Goal: Task Accomplishment & Management: Use online tool/utility

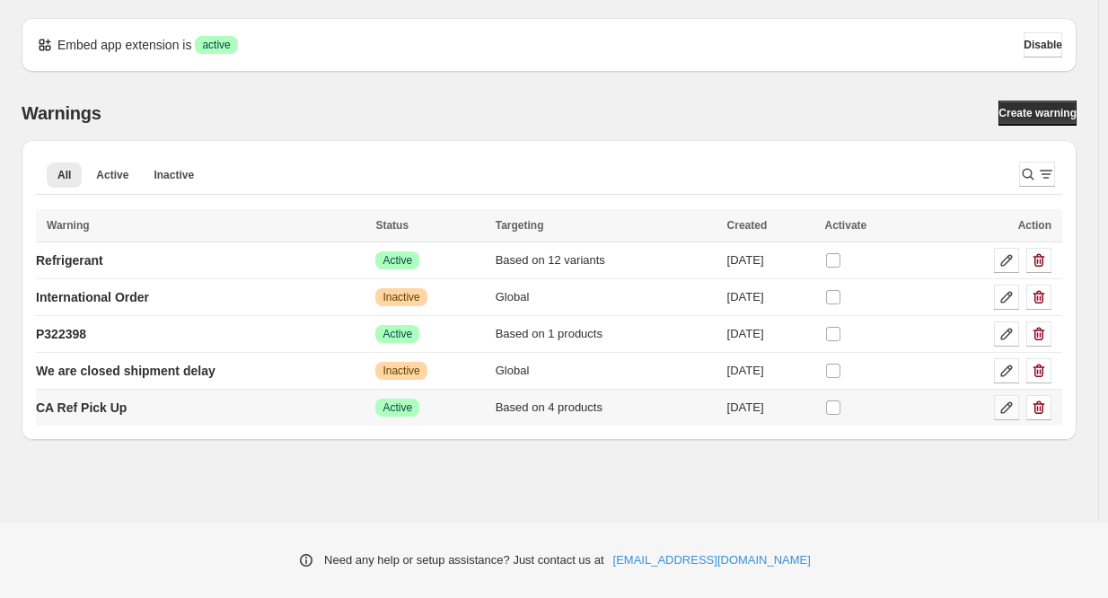
click at [1001, 407] on icon at bounding box center [1006, 408] width 18 height 18
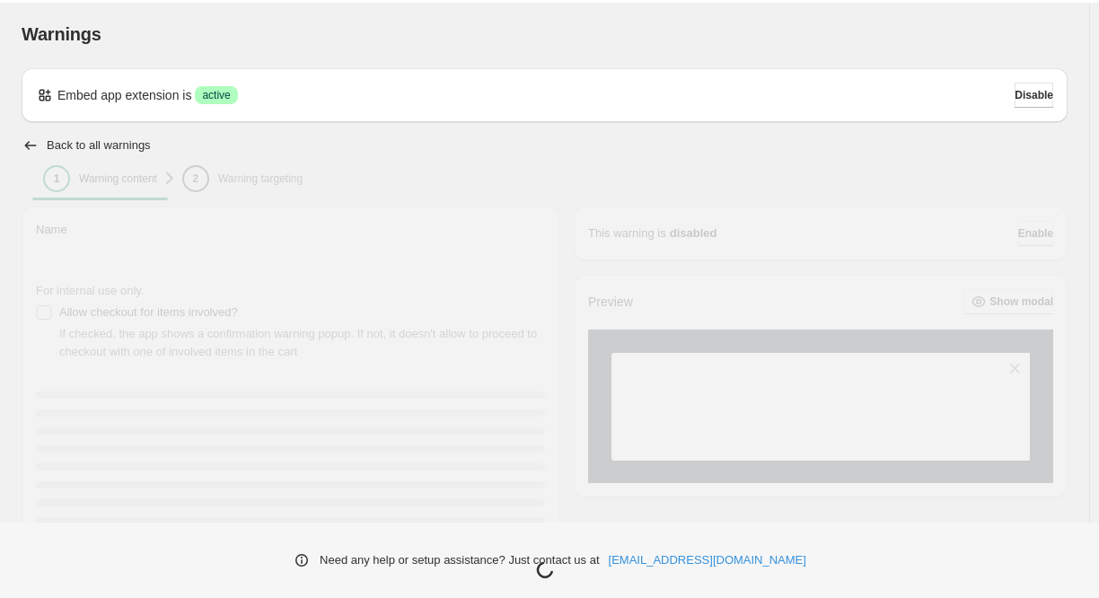
type input "**********"
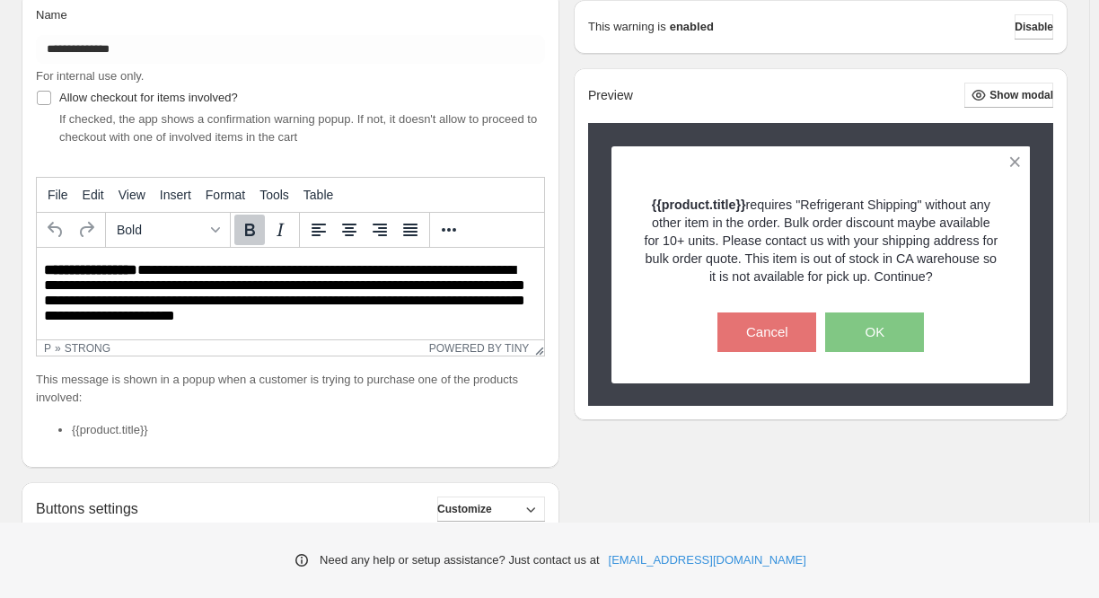
scroll to position [100, 0]
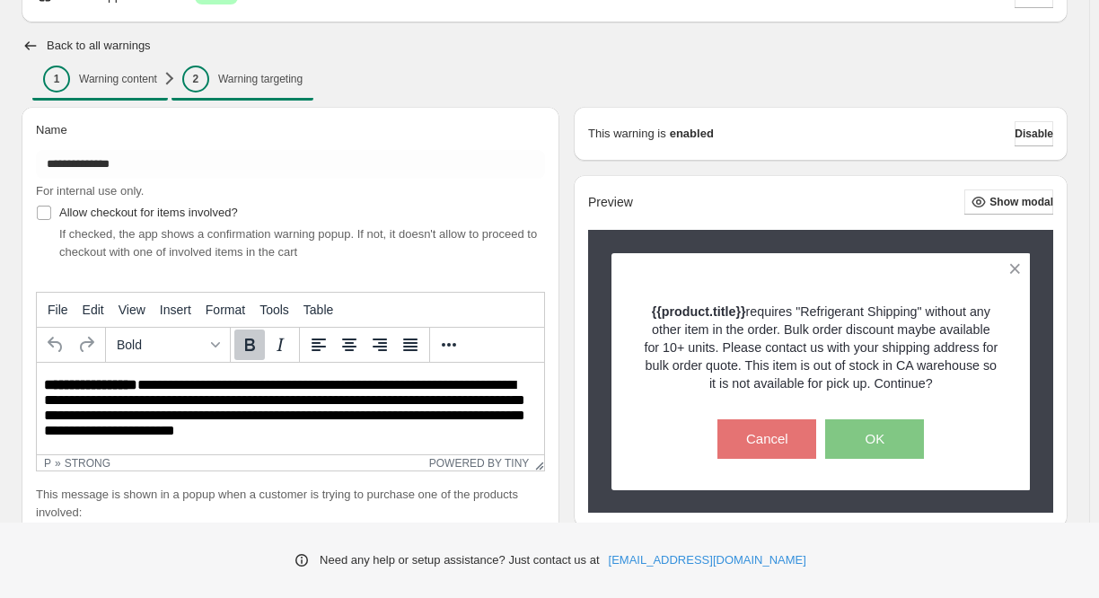
click at [285, 83] on p "Warning targeting" at bounding box center [260, 79] width 84 height 14
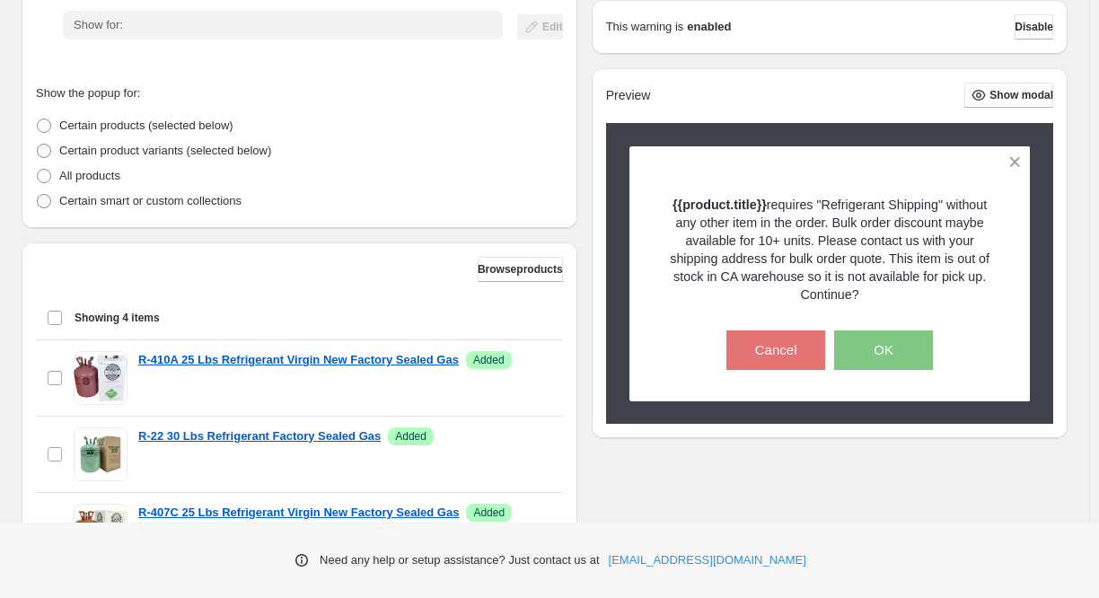
scroll to position [320, 0]
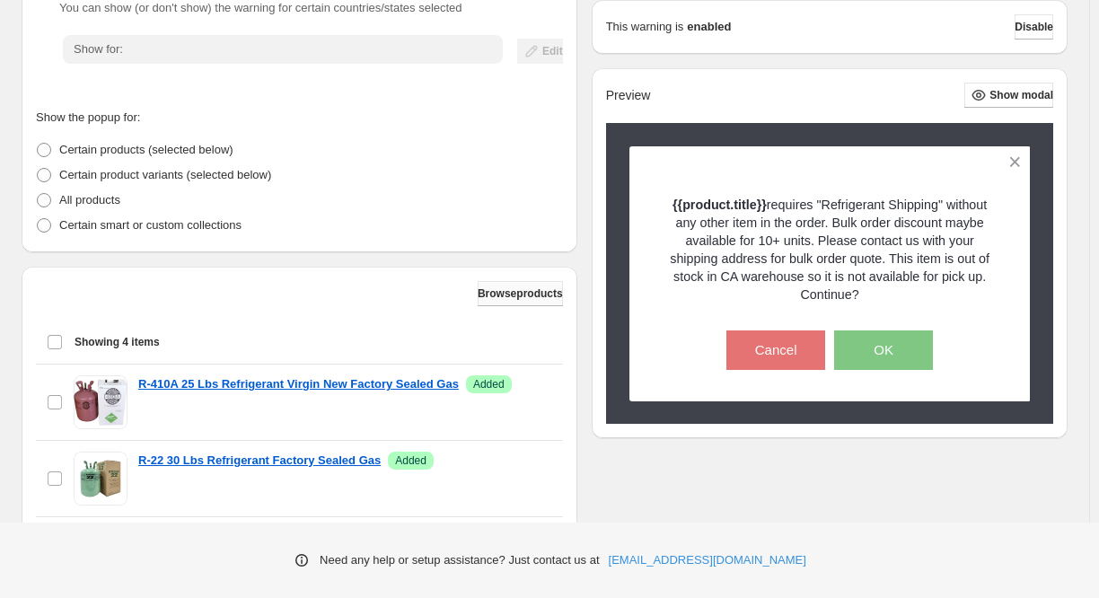
click at [499, 290] on span "Browse products" at bounding box center [519, 293] width 85 height 14
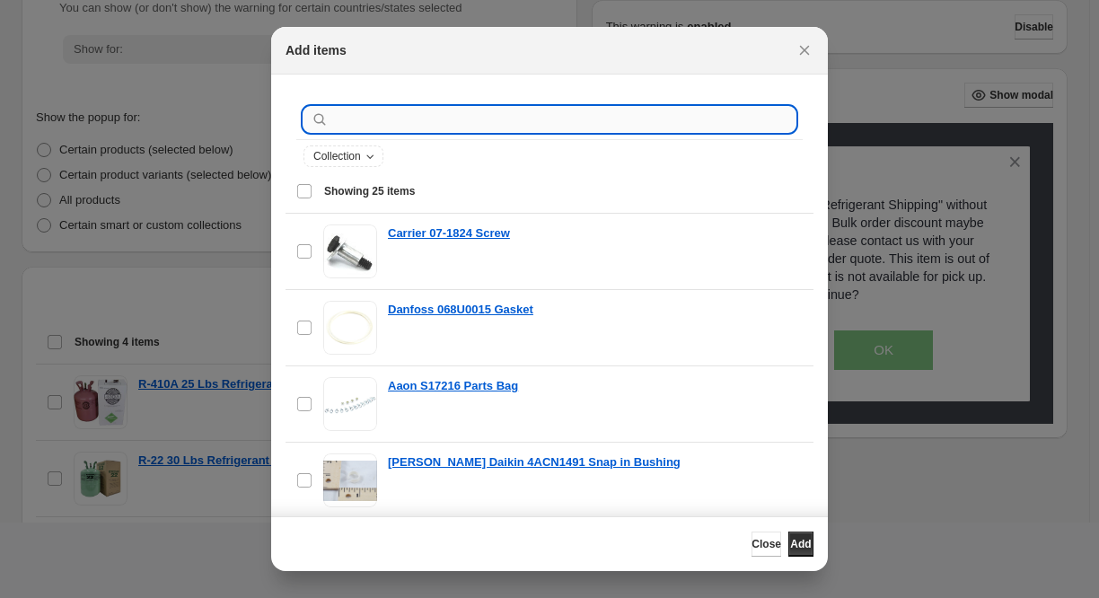
click at [462, 112] on input ":r1e:" at bounding box center [563, 119] width 463 height 25
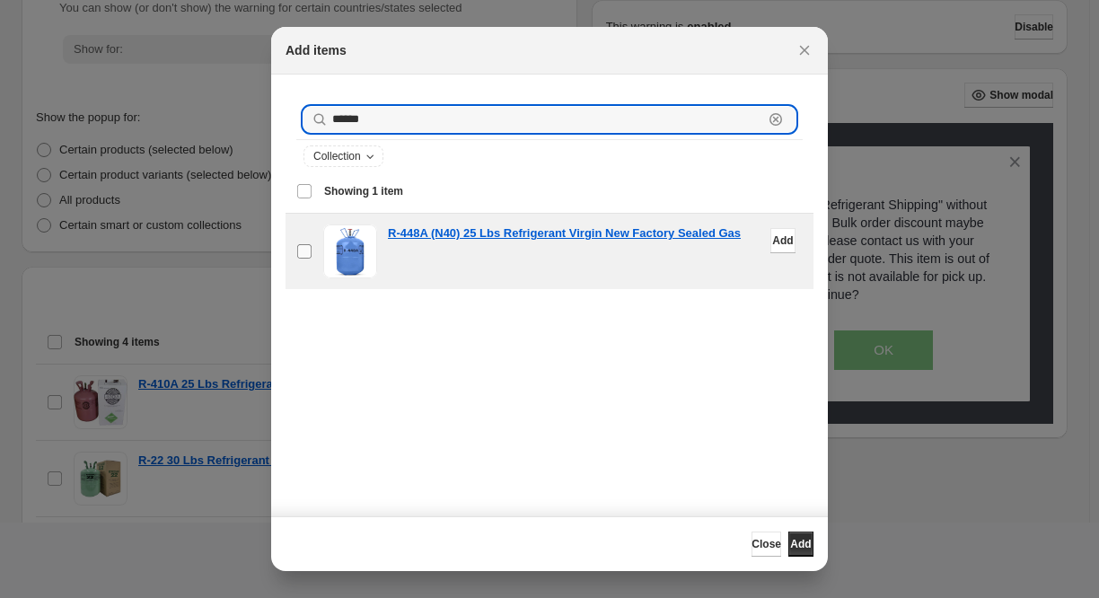
type input "******"
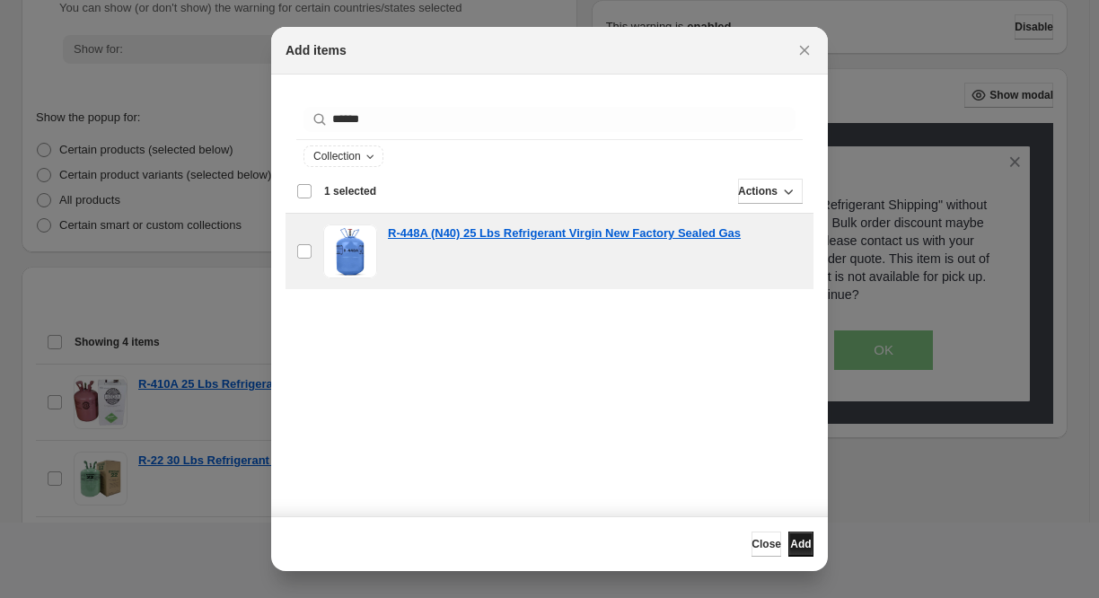
click at [803, 537] on button "Add" at bounding box center [800, 543] width 25 height 25
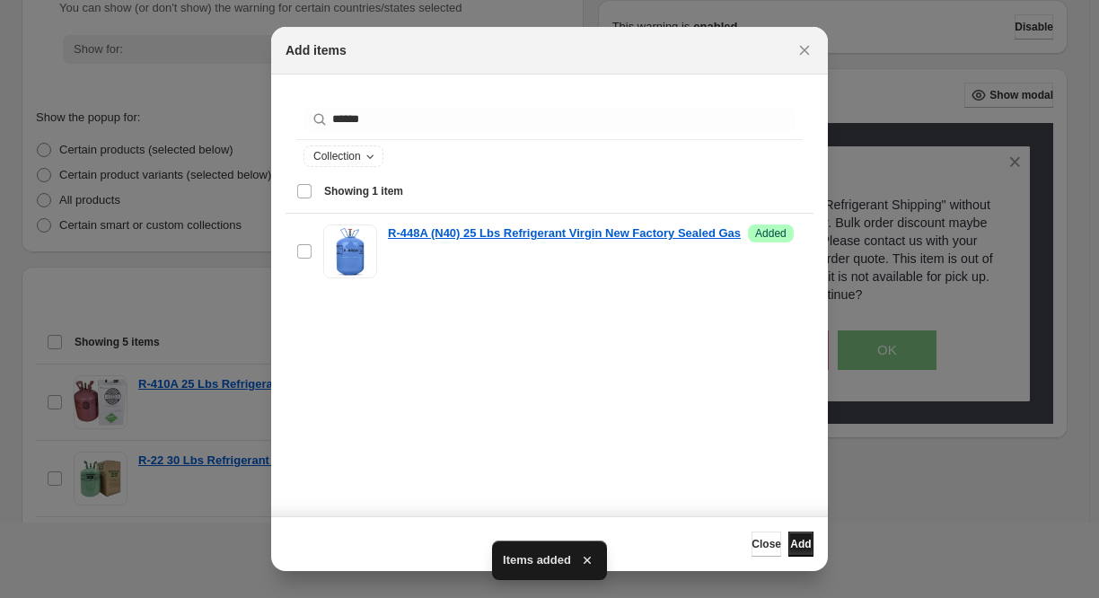
scroll to position [0, 0]
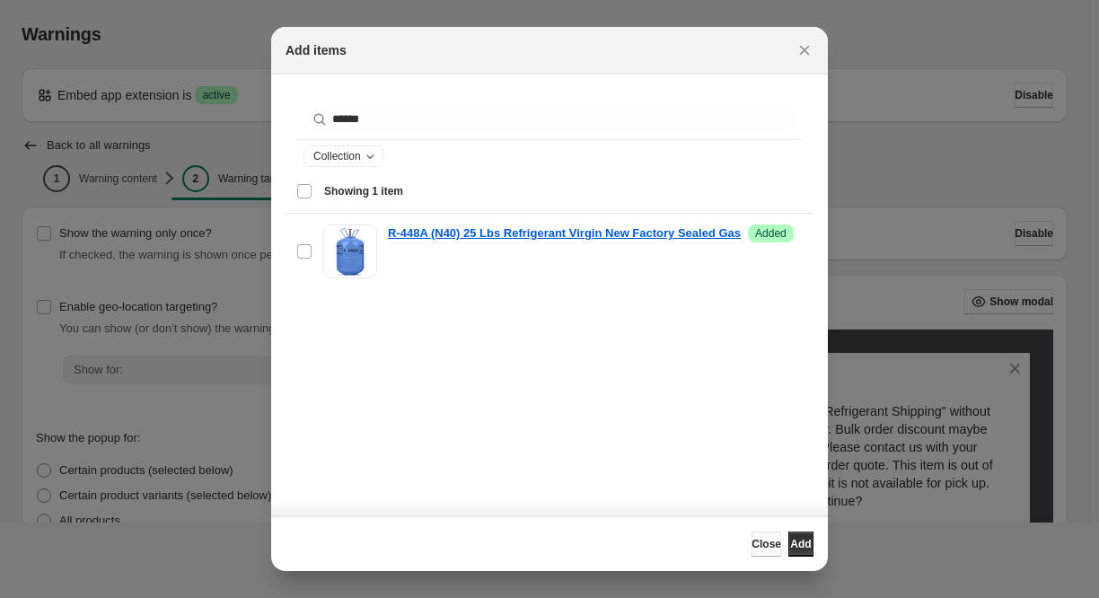
click at [751, 543] on span "Close" at bounding box center [766, 544] width 30 height 14
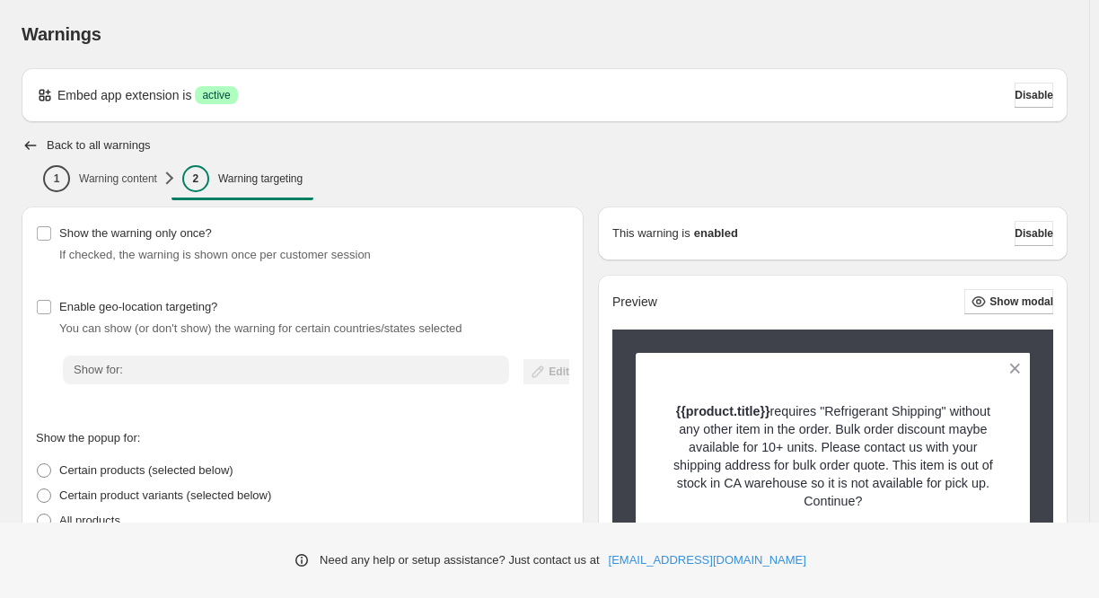
click at [110, 145] on h2 "Back to all warnings" at bounding box center [99, 145] width 104 height 14
click at [26, 145] on icon "button" at bounding box center [31, 145] width 12 height 9
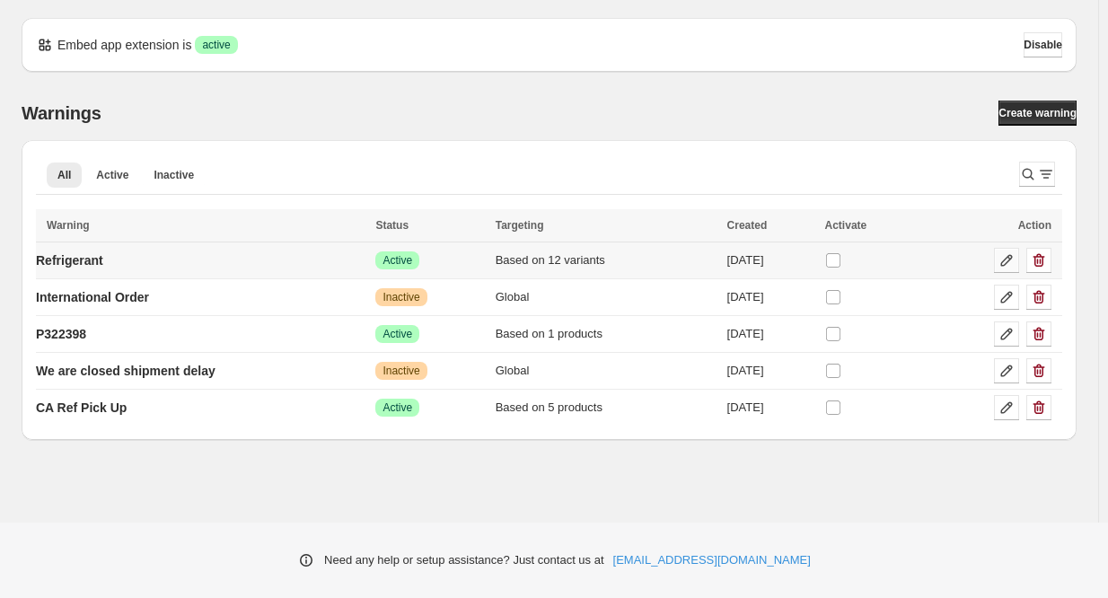
click at [1003, 257] on icon at bounding box center [1006, 260] width 18 height 18
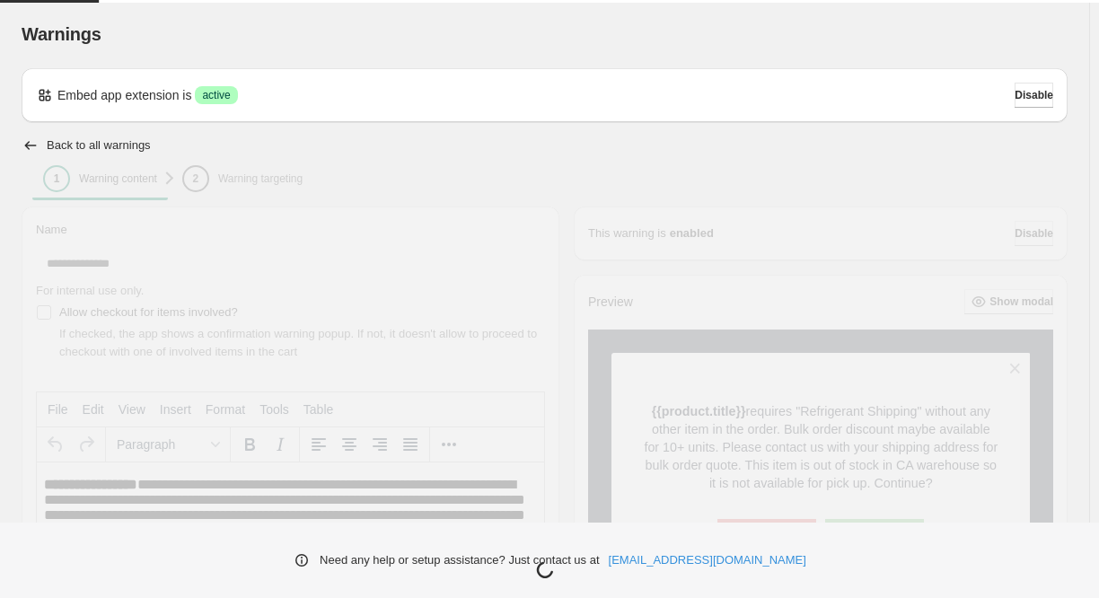
type input "**********"
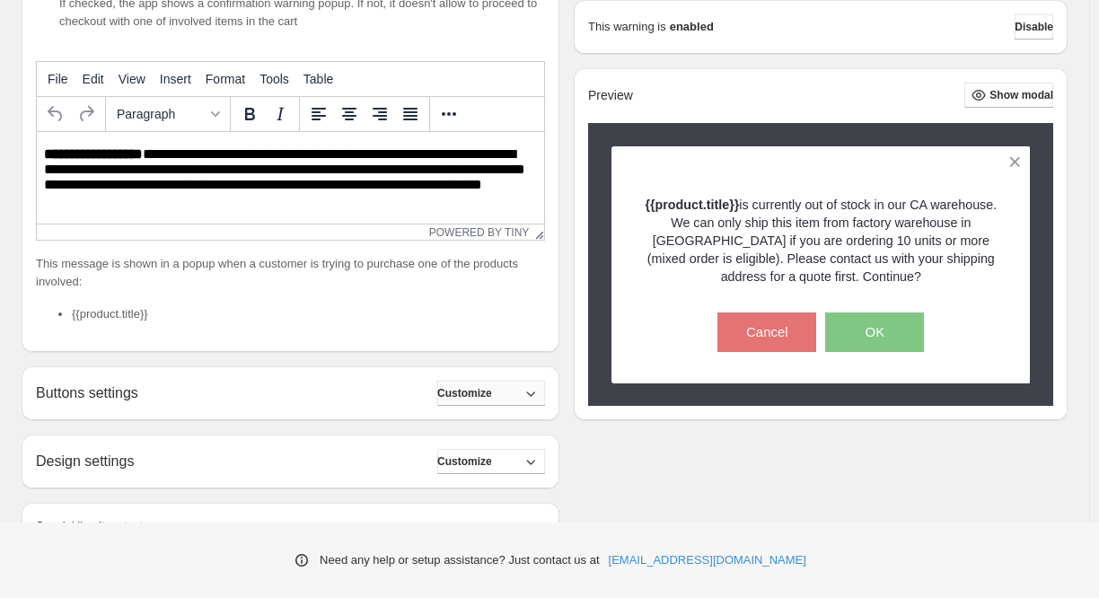
scroll to position [100, 0]
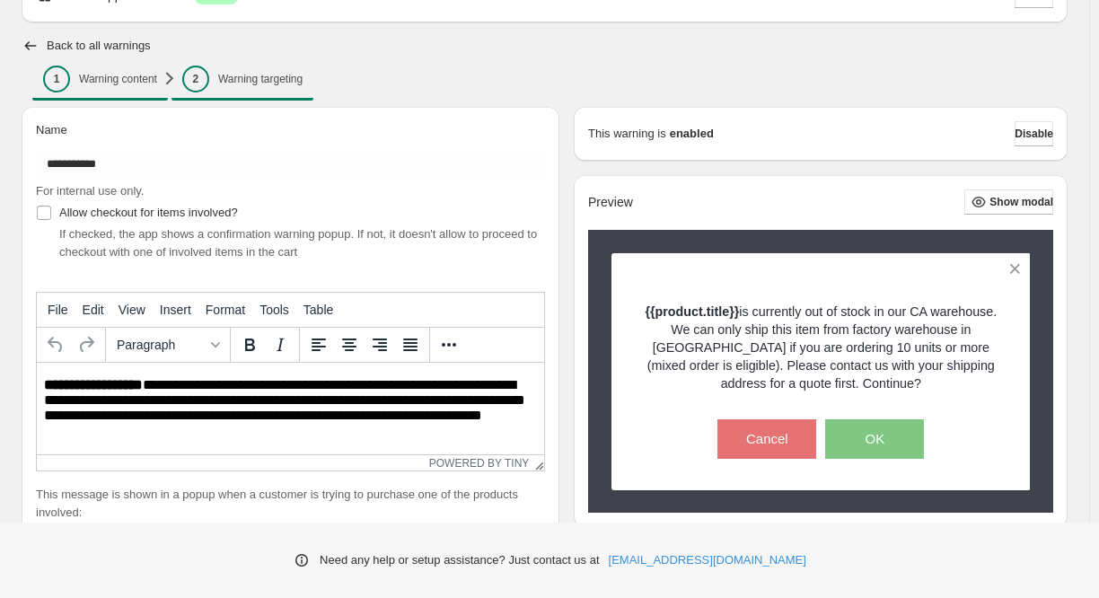
click at [243, 85] on p "Warning targeting" at bounding box center [260, 79] width 84 height 14
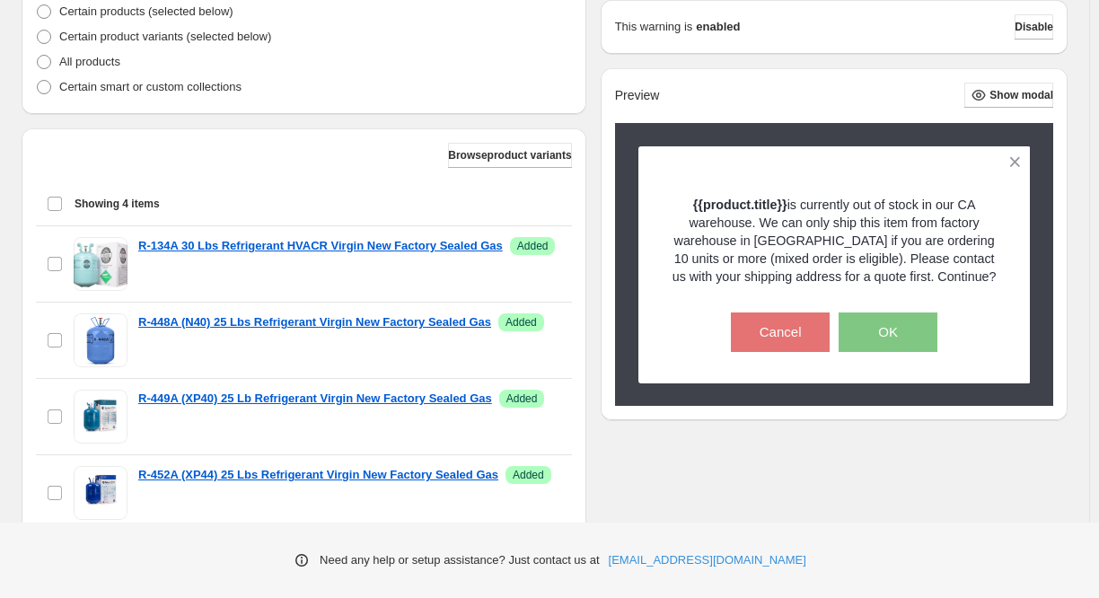
scroll to position [548, 0]
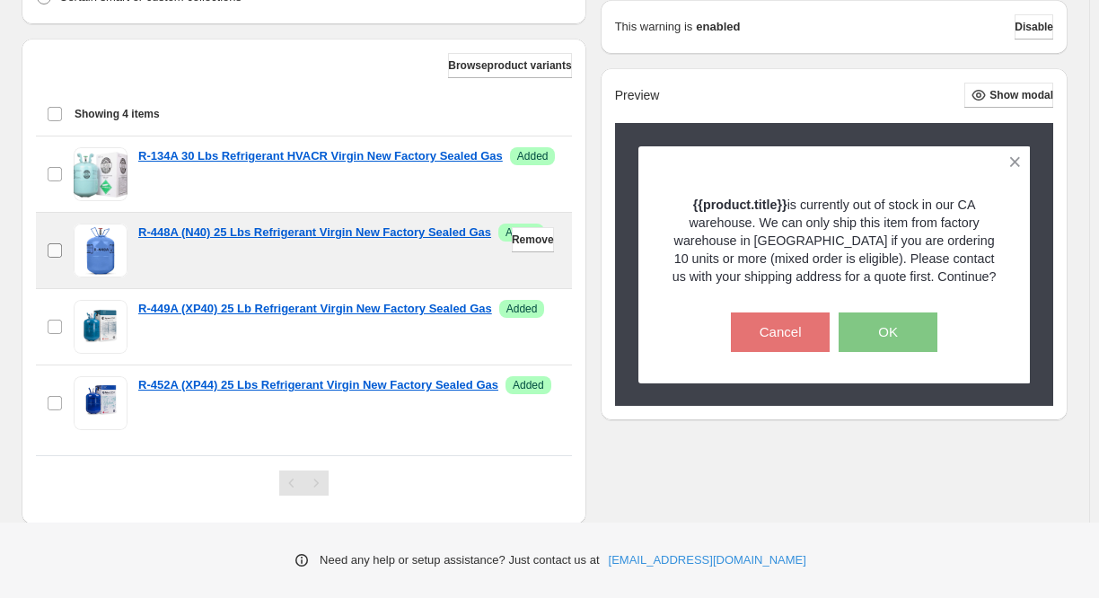
click at [69, 248] on label "checkbox" at bounding box center [55, 250] width 38 height 75
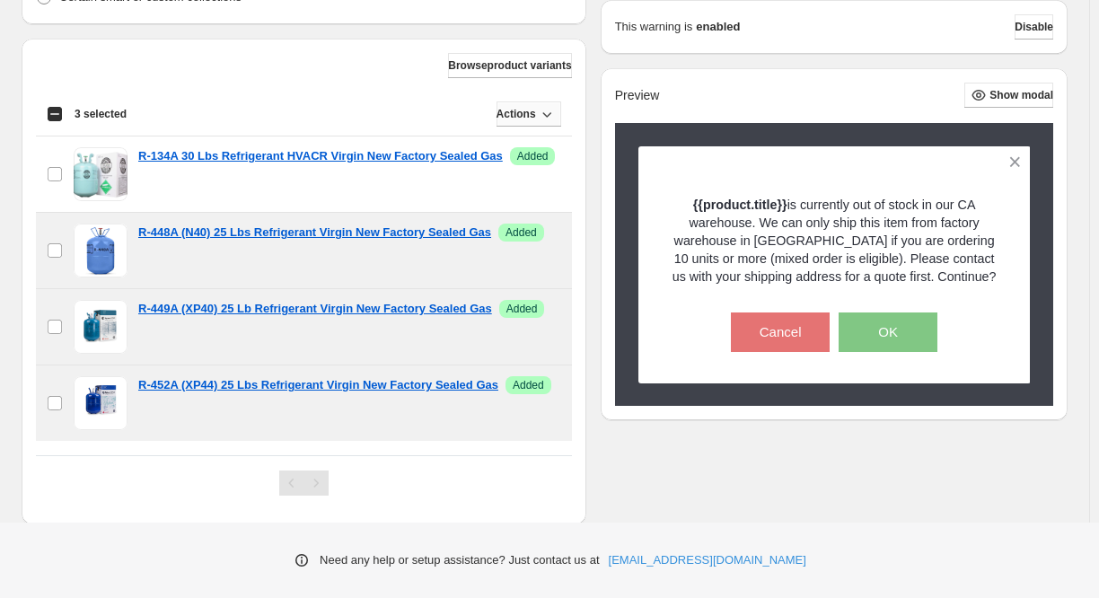
click at [538, 120] on icon "button" at bounding box center [547, 114] width 18 height 18
click at [524, 149] on span "Remove" at bounding box center [517, 151] width 43 height 13
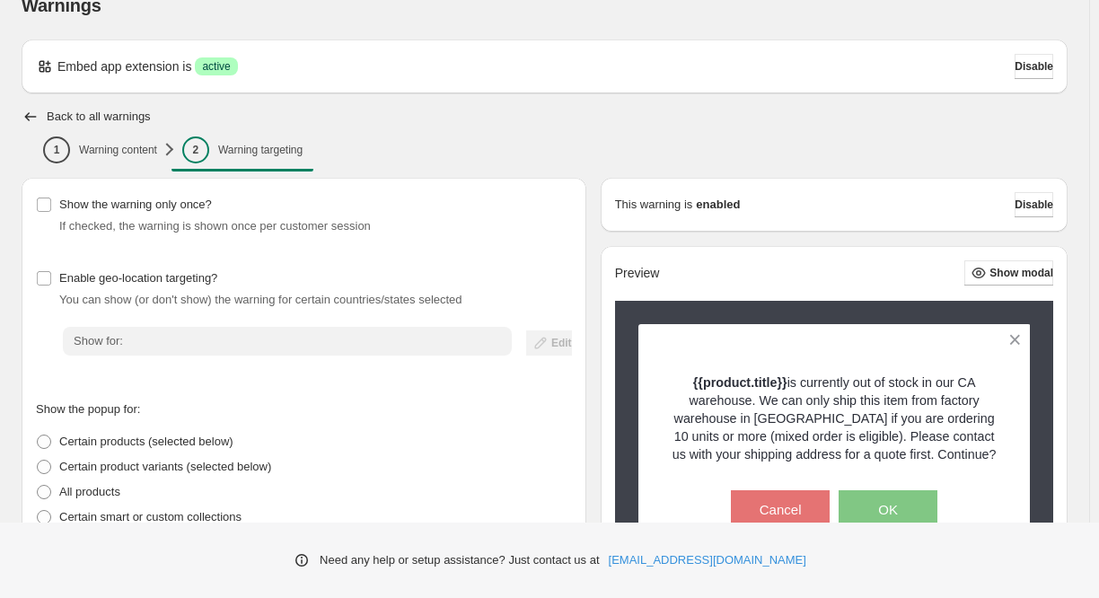
scroll to position [0, 0]
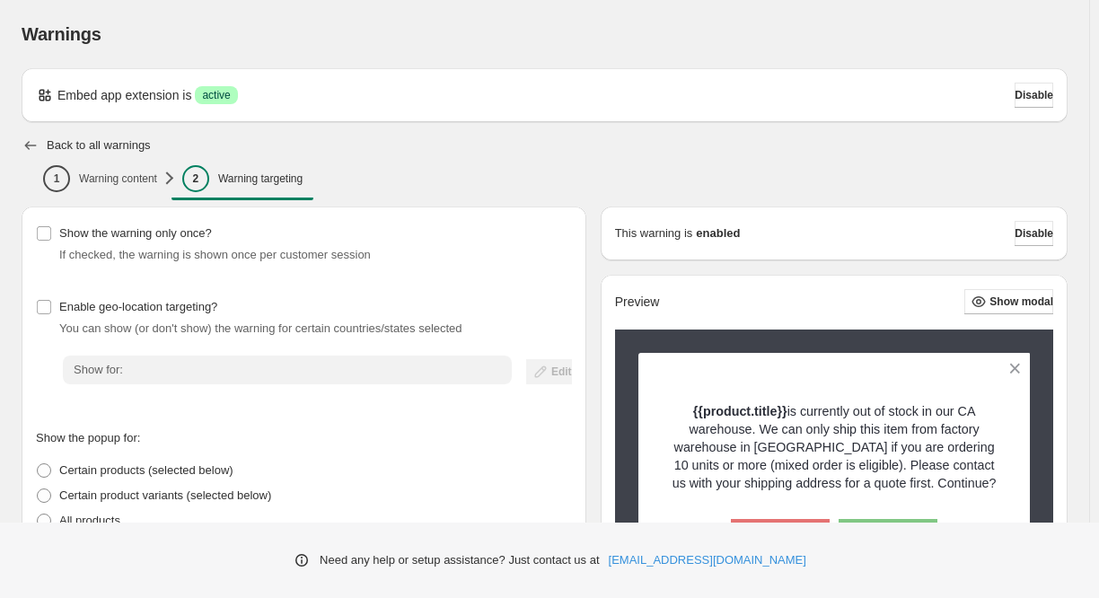
click at [31, 149] on icon "button" at bounding box center [31, 145] width 18 height 18
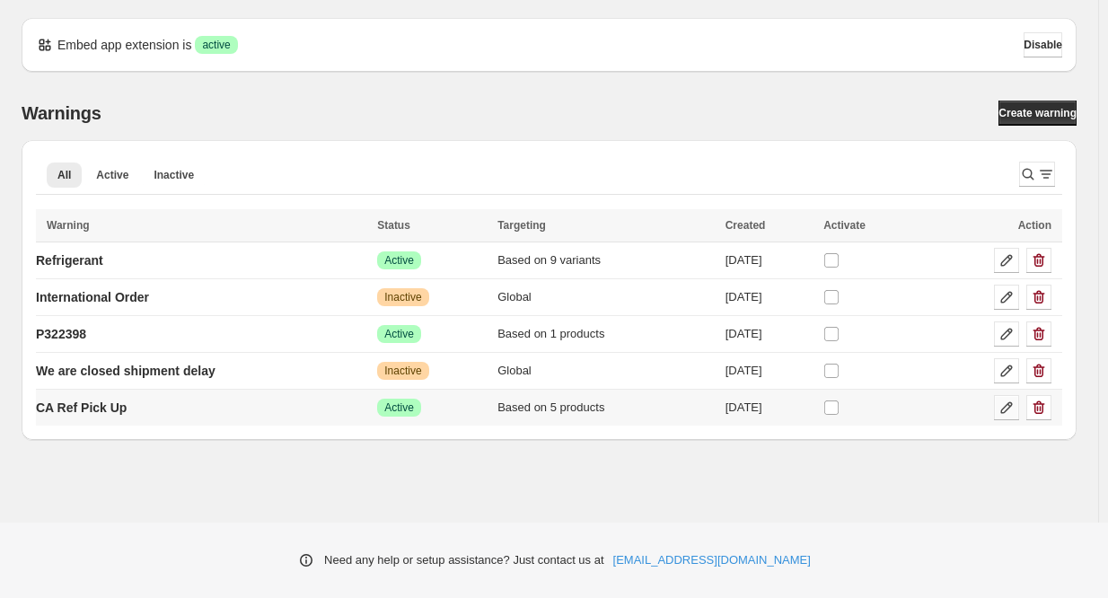
click at [1001, 408] on icon at bounding box center [1006, 408] width 18 height 18
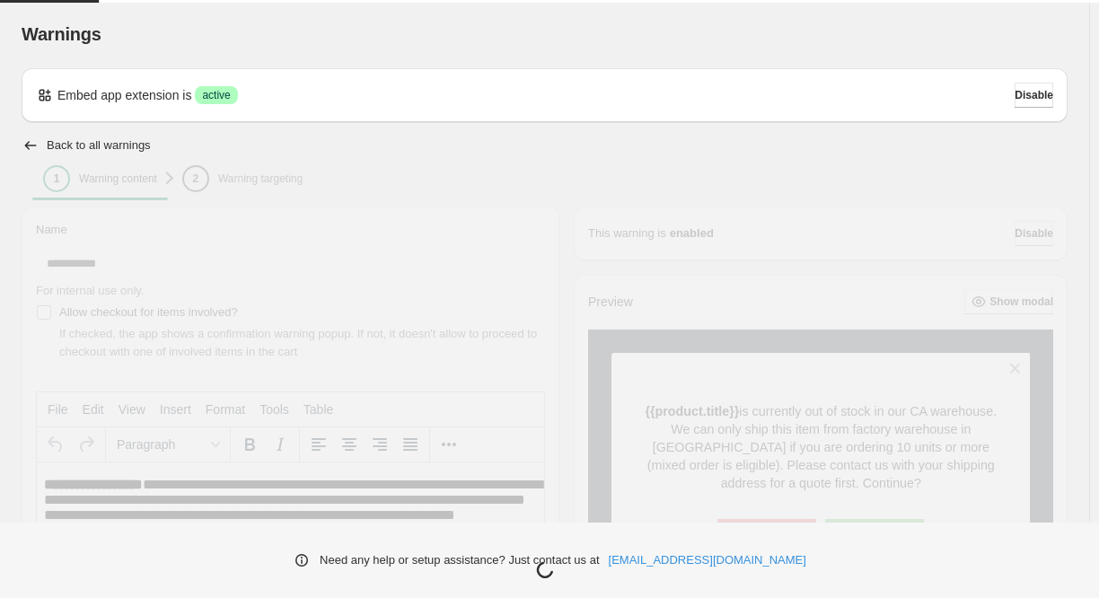
type input "**********"
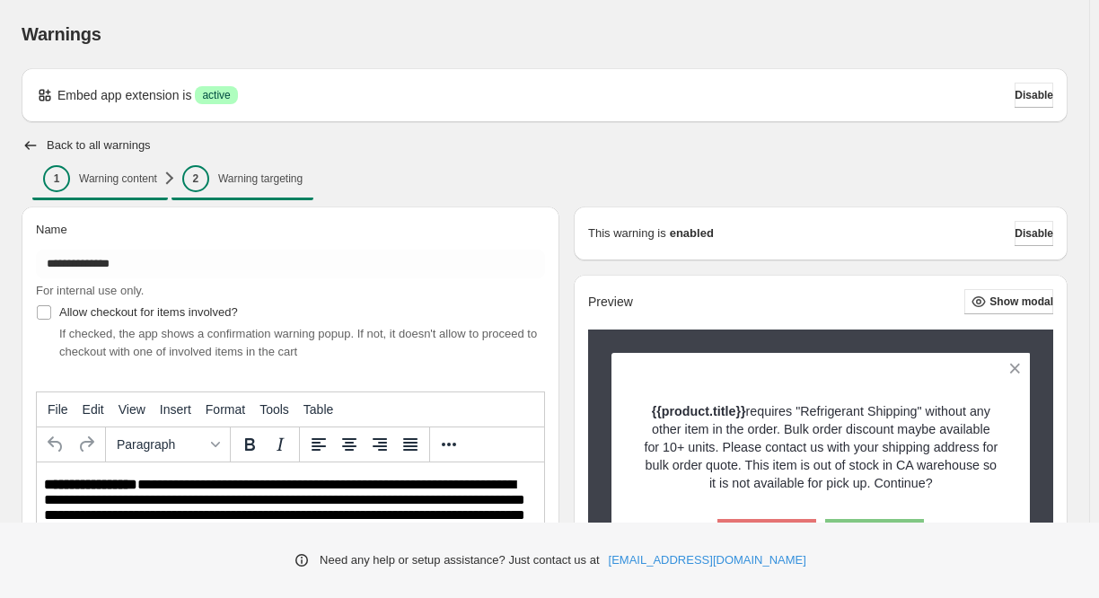
click at [250, 176] on p "Warning targeting" at bounding box center [260, 178] width 84 height 14
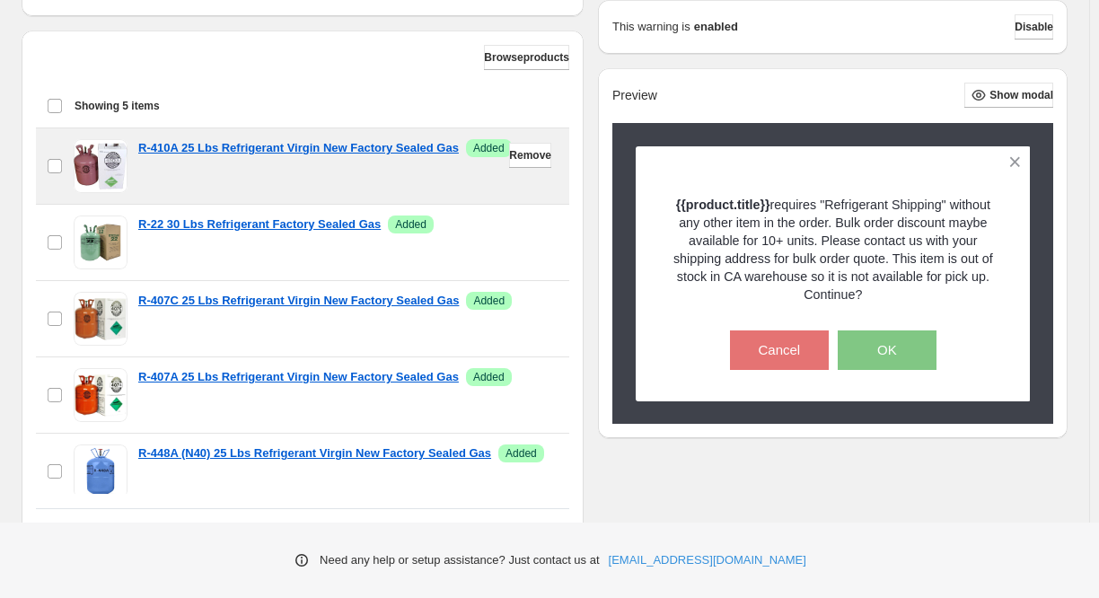
scroll to position [539, 0]
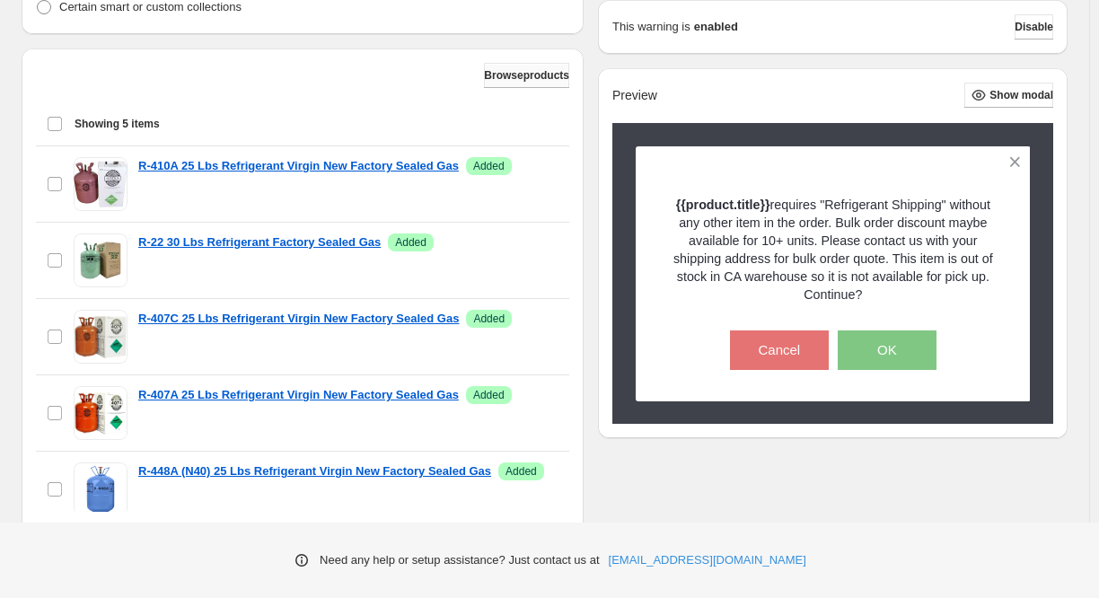
click at [484, 78] on span "Browse products" at bounding box center [526, 75] width 85 height 14
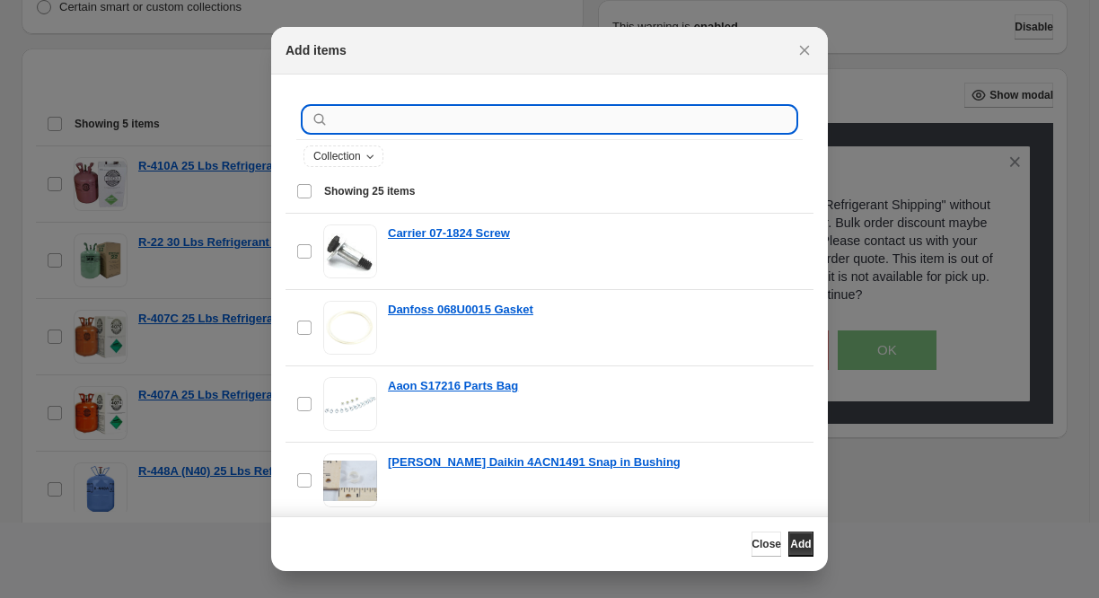
click at [459, 117] on input ":r79:" at bounding box center [563, 119] width 463 height 25
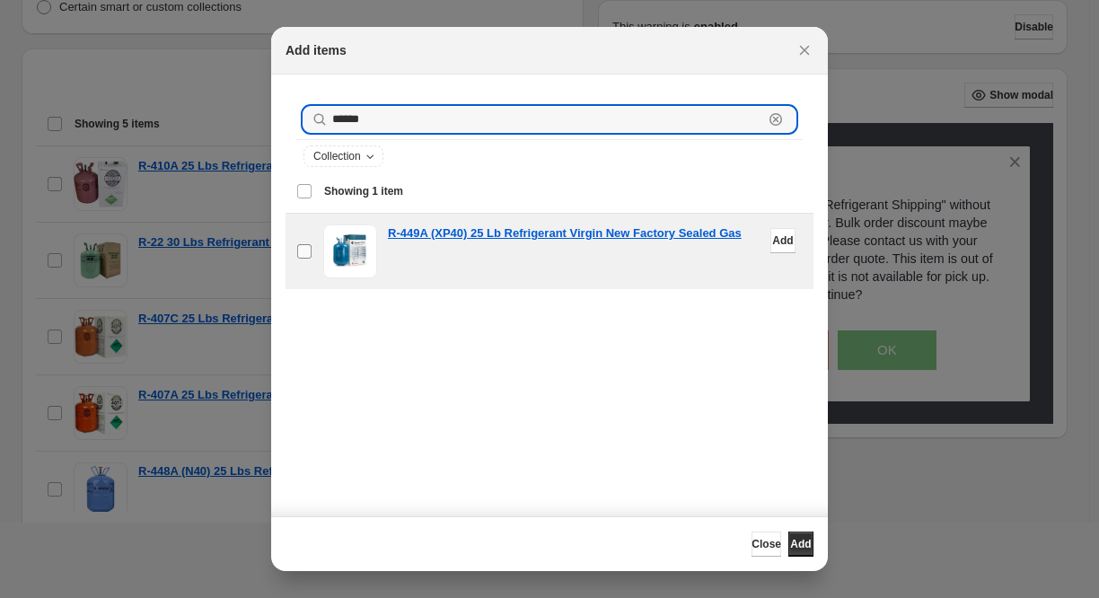
type input "******"
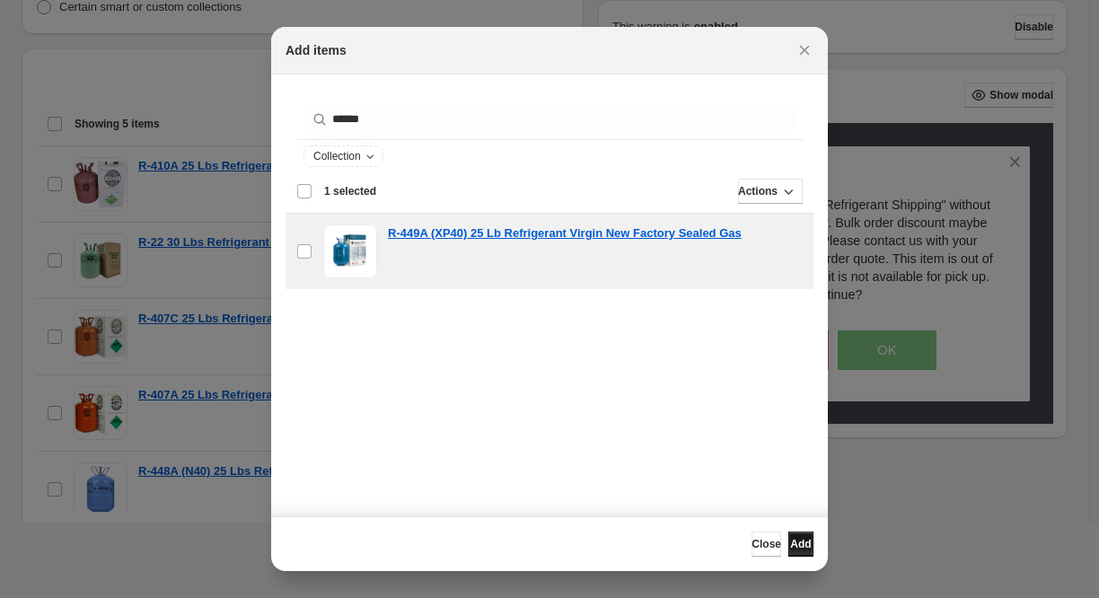
click at [788, 535] on button "Add" at bounding box center [800, 543] width 25 height 25
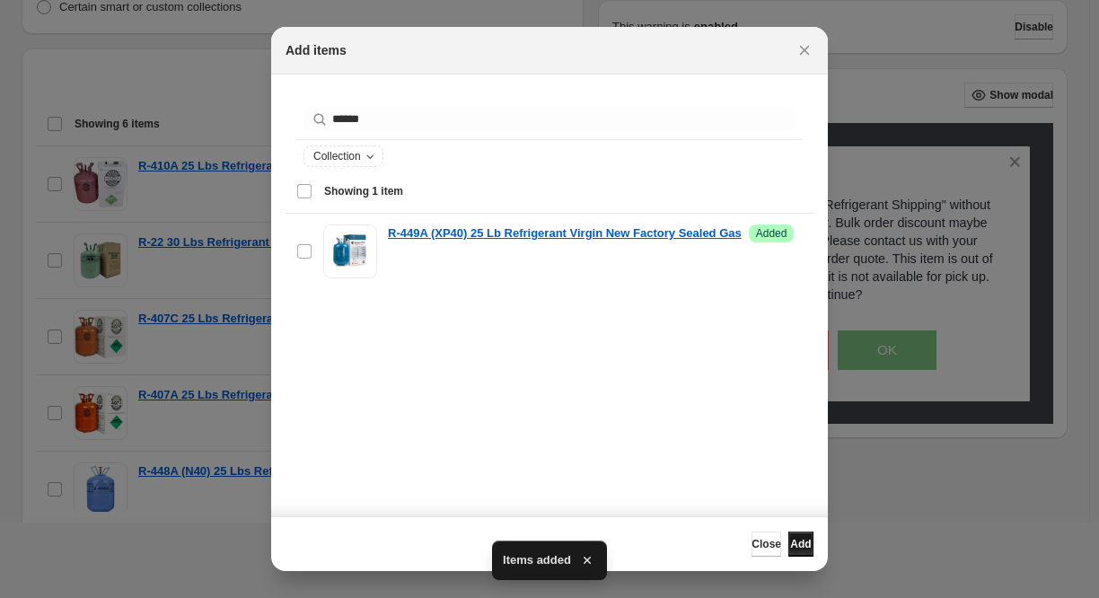
scroll to position [0, 0]
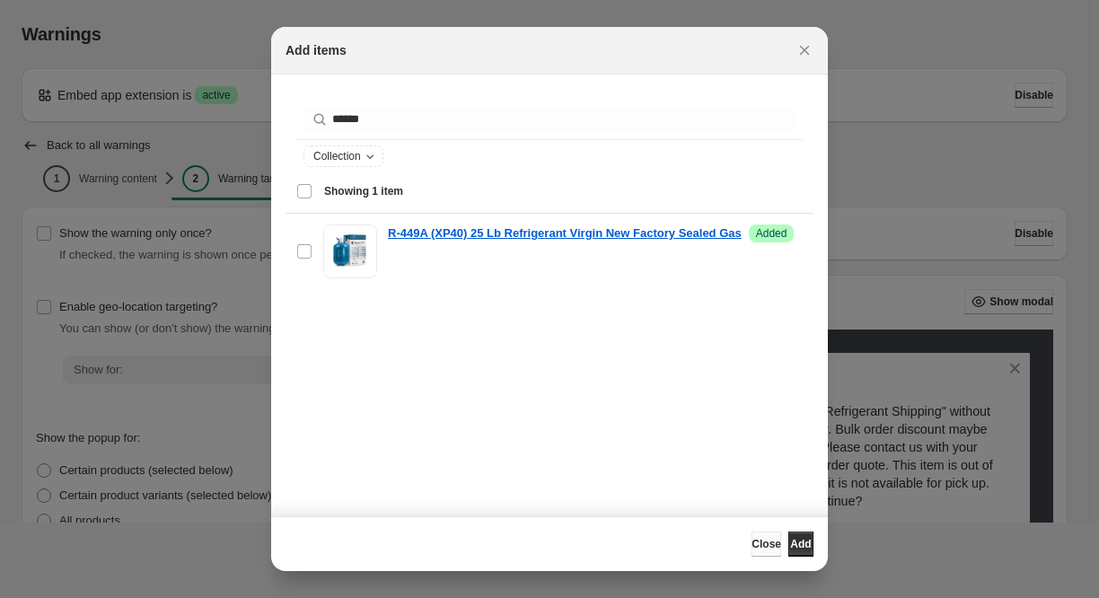
click at [751, 540] on span "Close" at bounding box center [766, 544] width 30 height 14
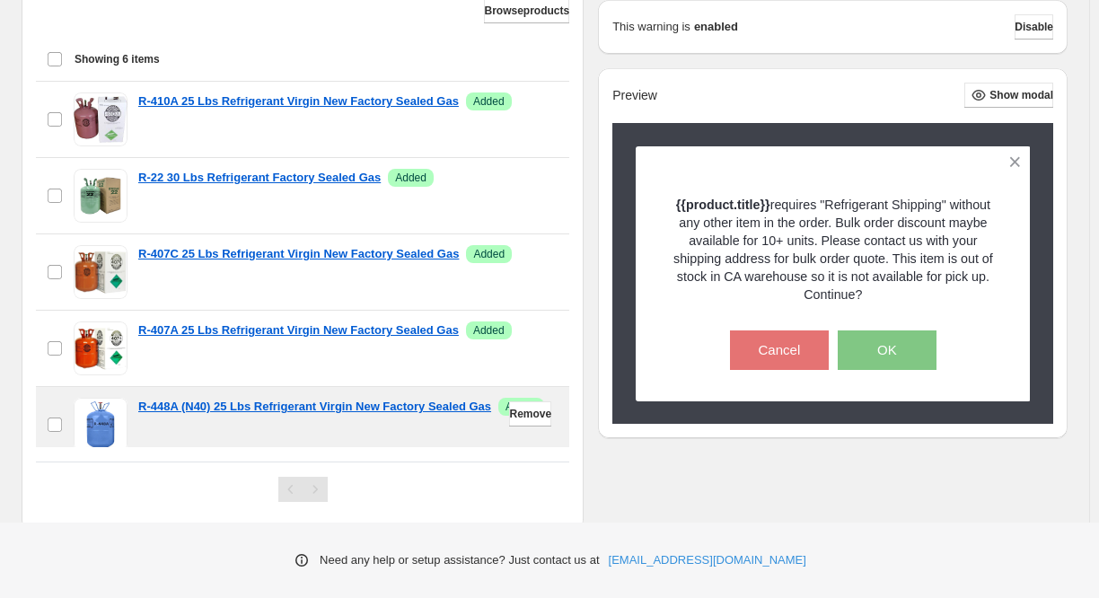
scroll to position [562, 0]
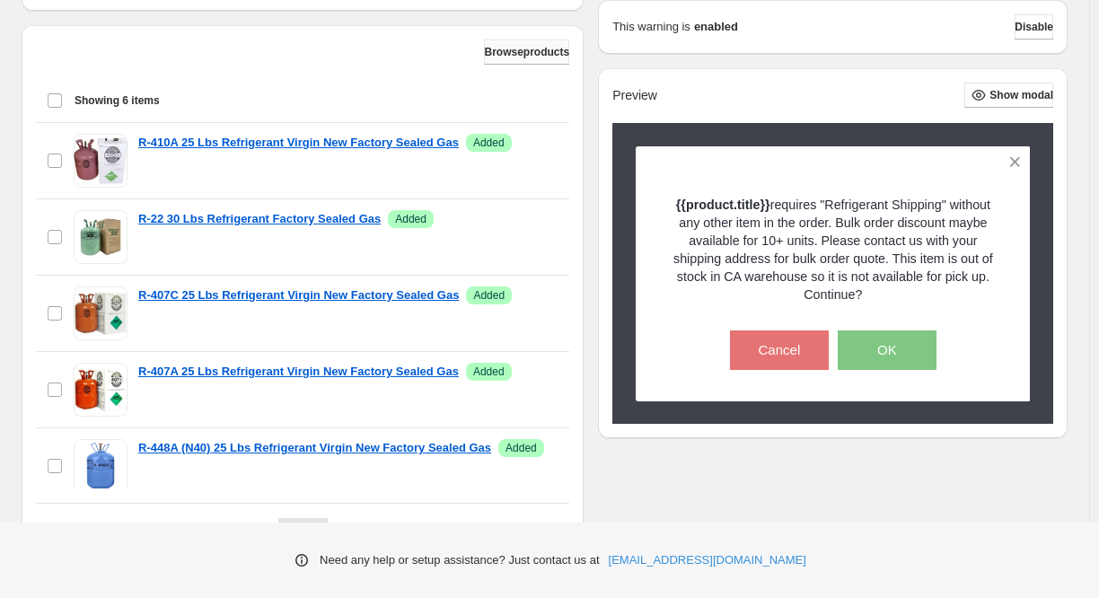
click at [488, 56] on span "Browse products" at bounding box center [526, 52] width 85 height 14
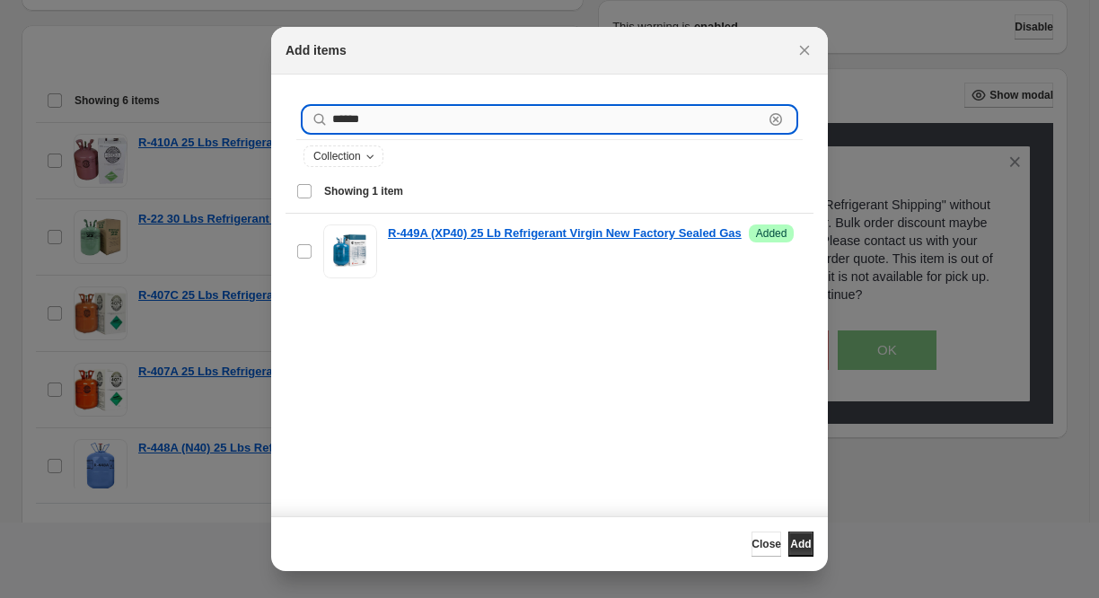
click at [468, 118] on input "******" at bounding box center [547, 119] width 431 height 25
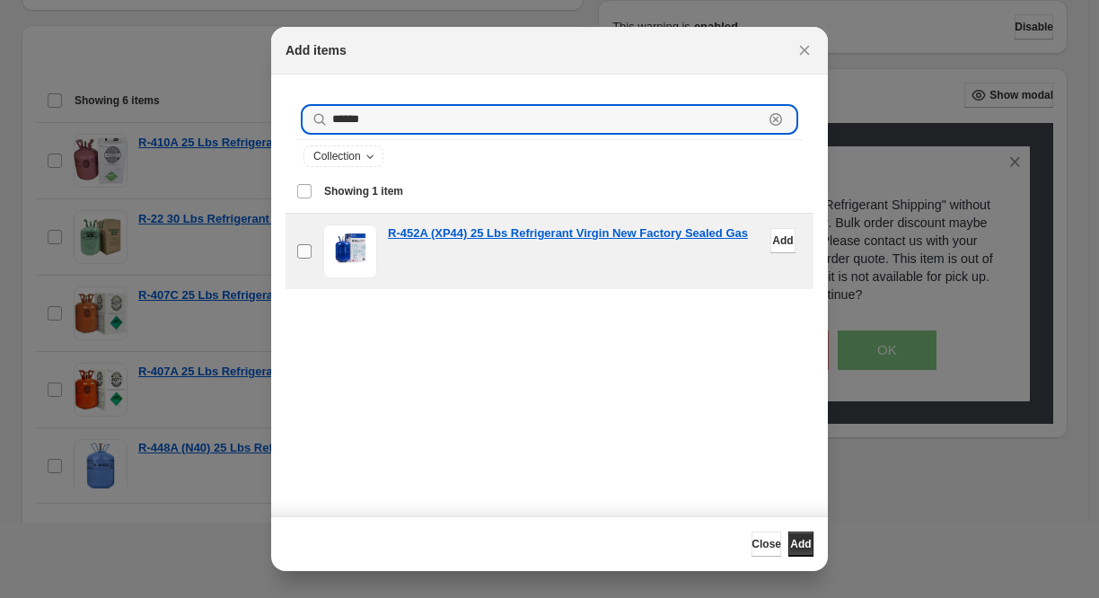
type input "******"
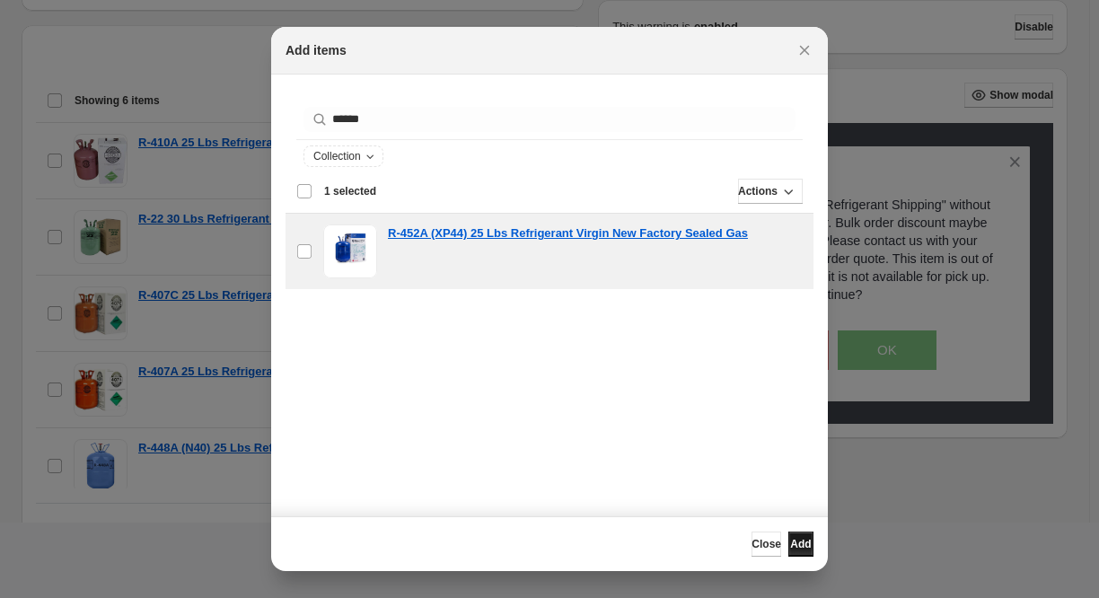
click at [794, 540] on span "Add" at bounding box center [800, 544] width 21 height 14
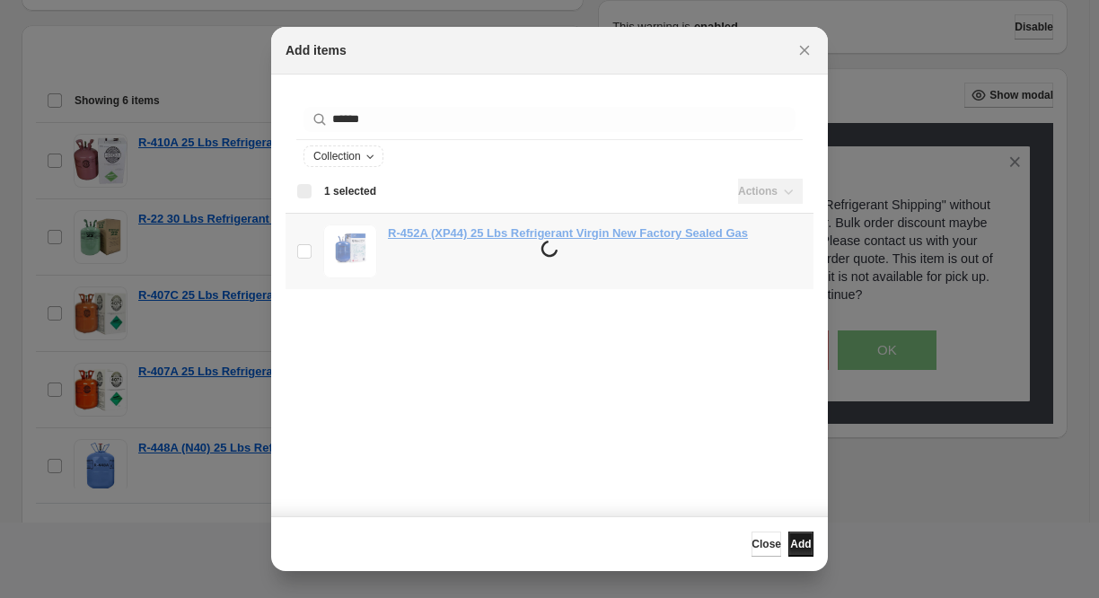
scroll to position [0, 0]
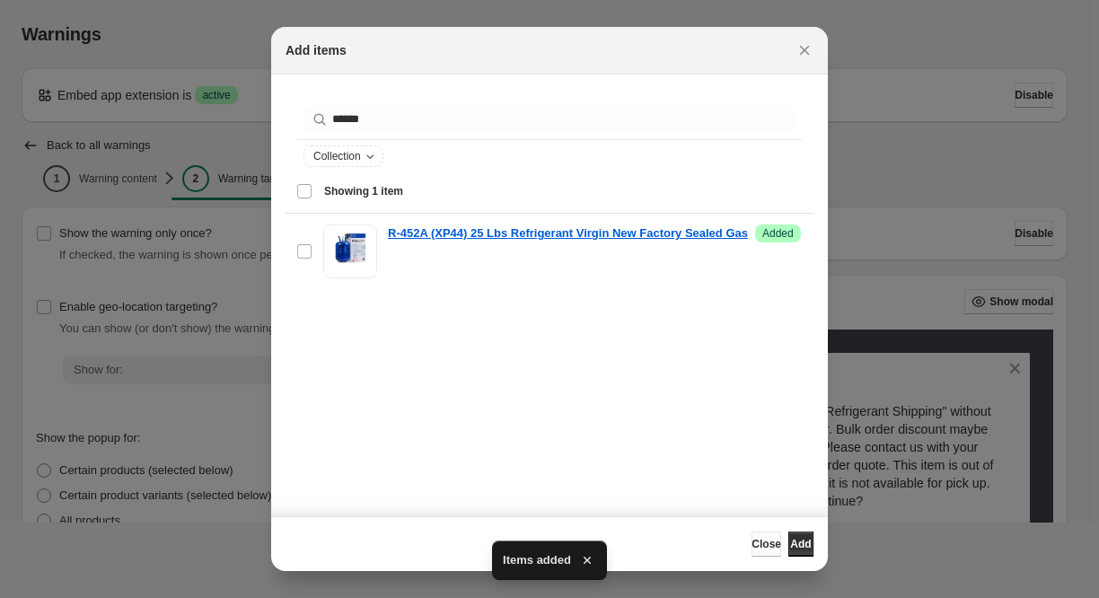
click at [751, 542] on span "Close" at bounding box center [766, 544] width 30 height 14
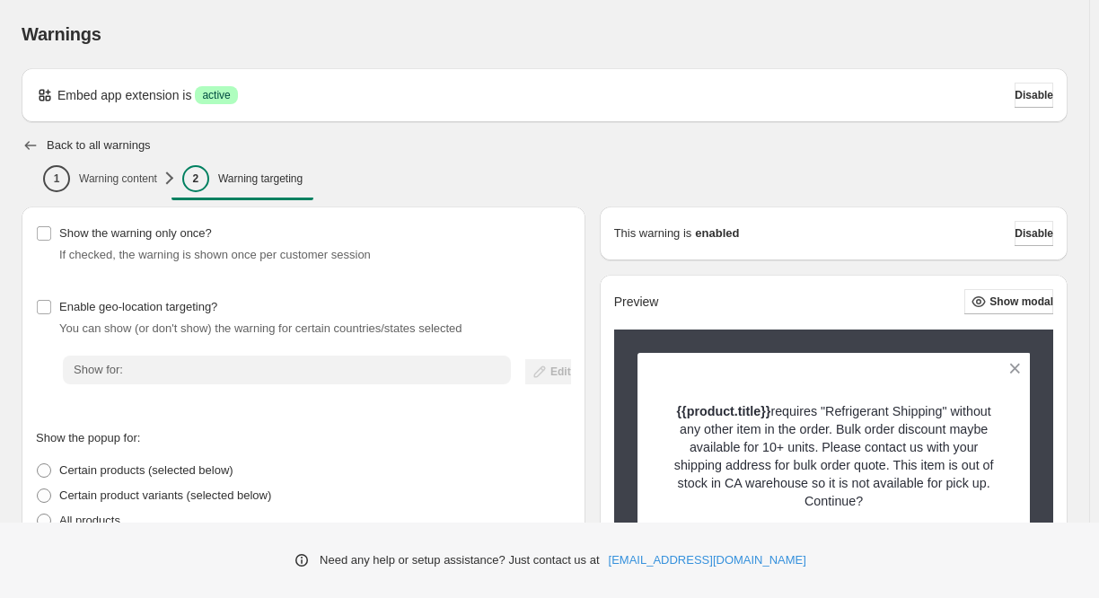
click at [28, 143] on icon "button" at bounding box center [31, 145] width 12 height 9
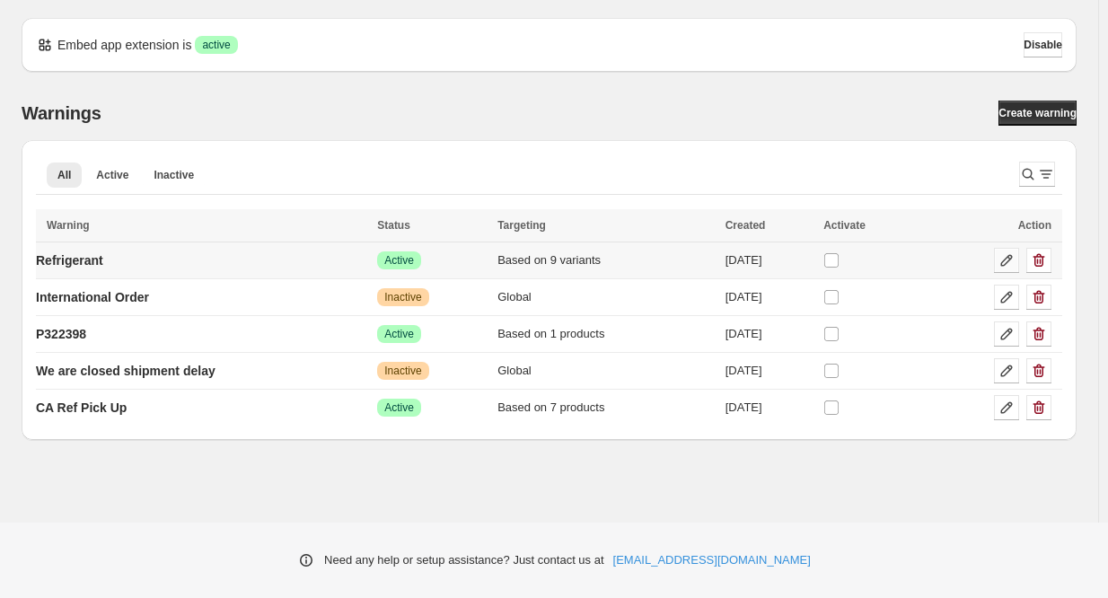
click at [1002, 260] on icon at bounding box center [1006, 260] width 18 height 18
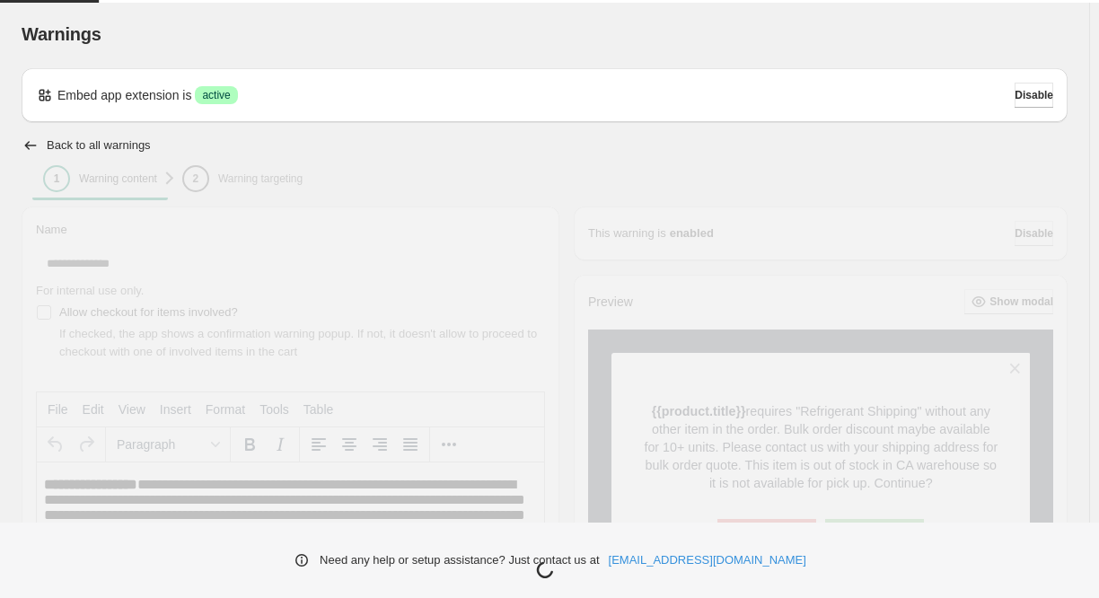
type input "**********"
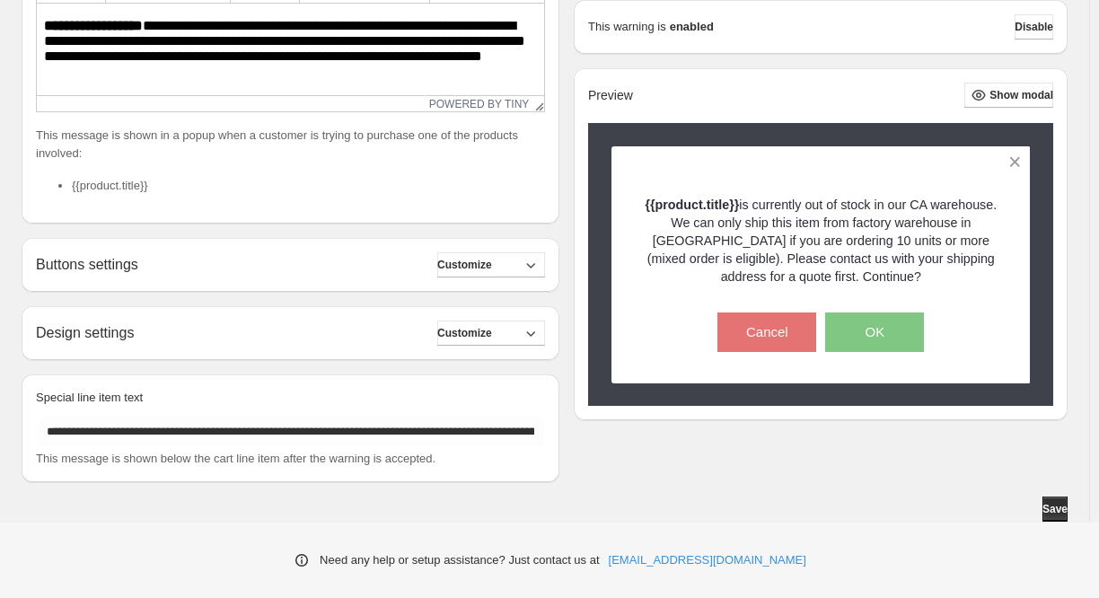
scroll to position [10, 0]
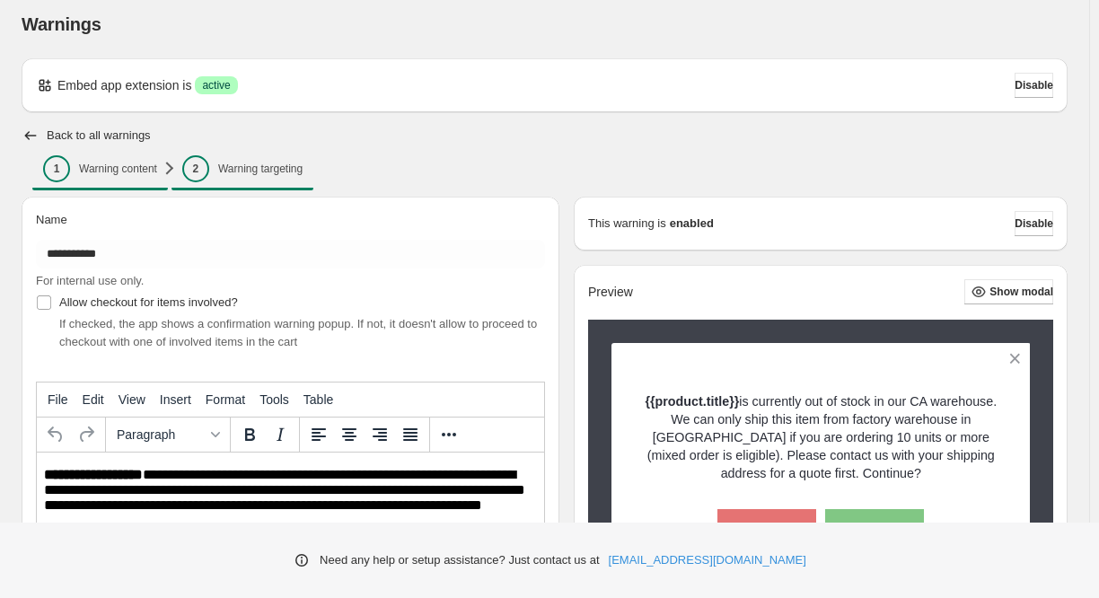
click at [191, 166] on div "2" at bounding box center [195, 168] width 27 height 27
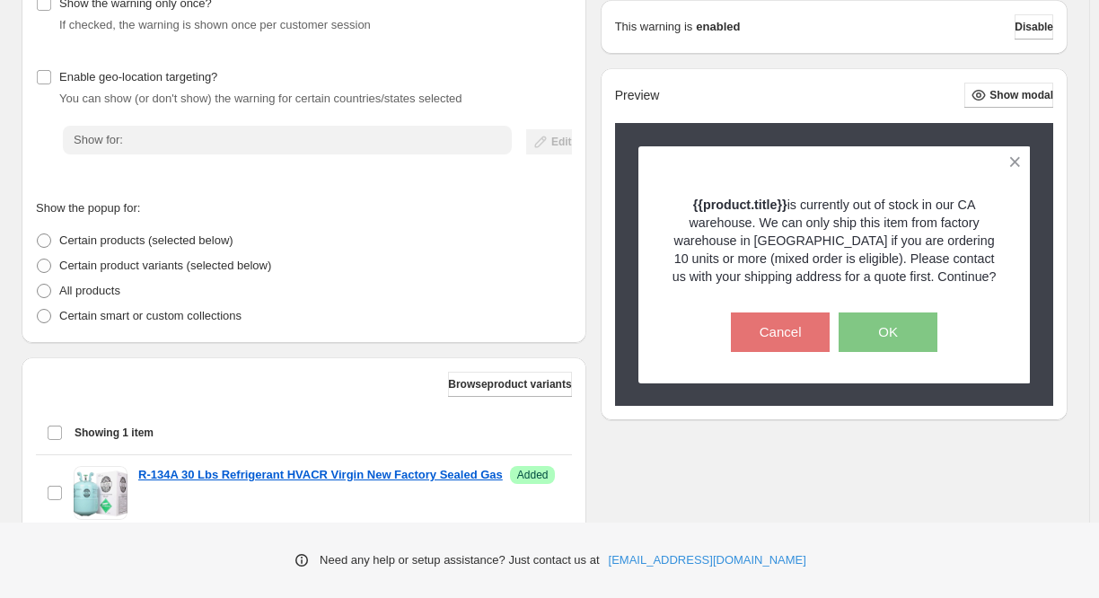
scroll to position [3, 0]
